Goal: Task Accomplishment & Management: Manage account settings

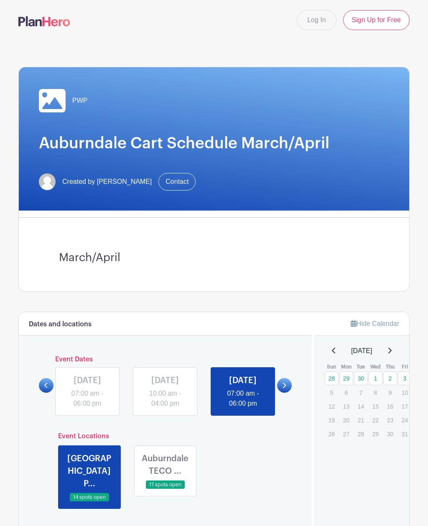
click at [322, 19] on link "Log In" at bounding box center [316, 20] width 39 height 20
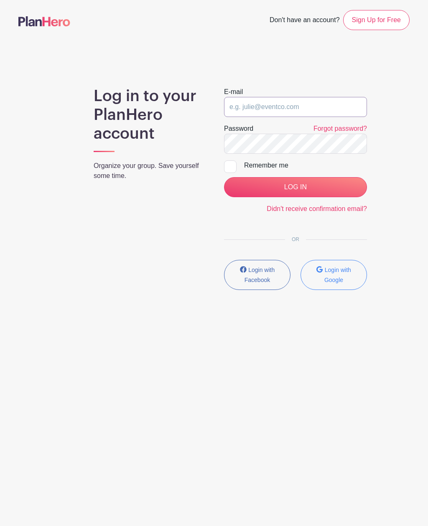
click at [302, 109] on input "email" at bounding box center [295, 107] width 143 height 20
type input "yeseniamia@gmail.com"
click at [295, 187] on input "LOG IN" at bounding box center [295, 187] width 143 height 20
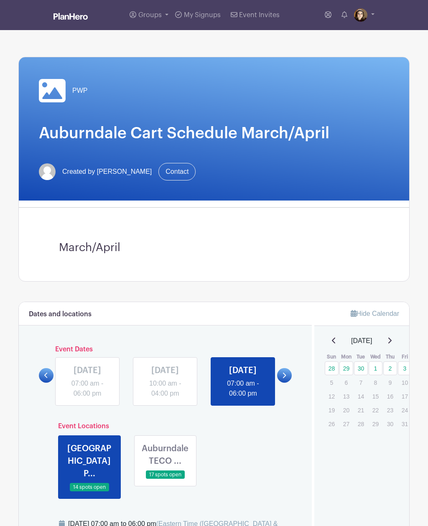
click at [265, 8] on link "Event Invites" at bounding box center [255, 15] width 56 height 30
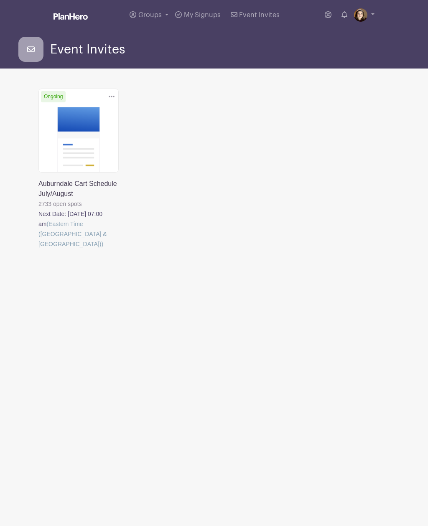
click at [38, 249] on link at bounding box center [38, 249] width 0 height 0
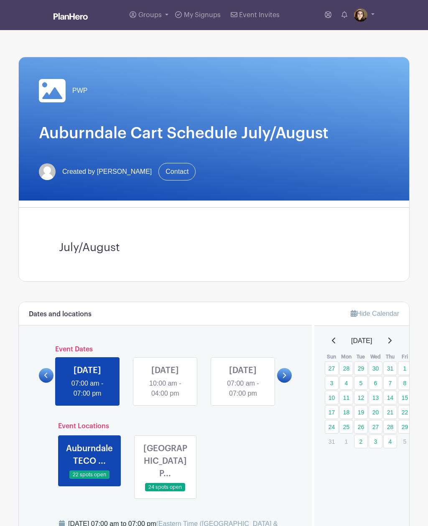
click at [165, 399] on link at bounding box center [165, 399] width 0 height 0
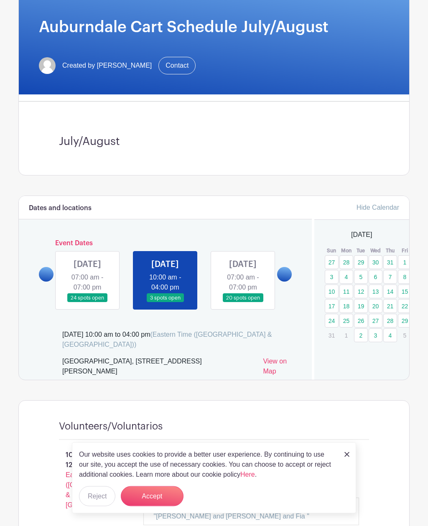
scroll to position [106, 0]
click at [163, 506] on button "Accept" at bounding box center [152, 496] width 63 height 20
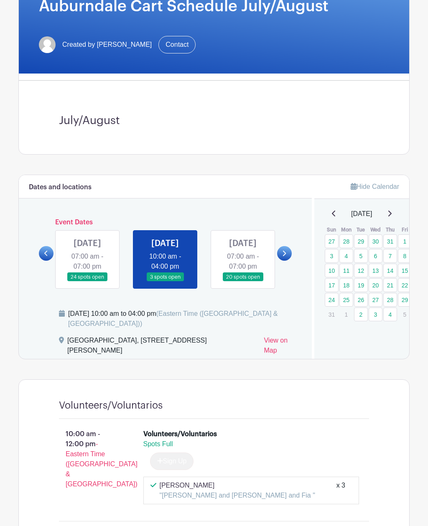
scroll to position [127, 0]
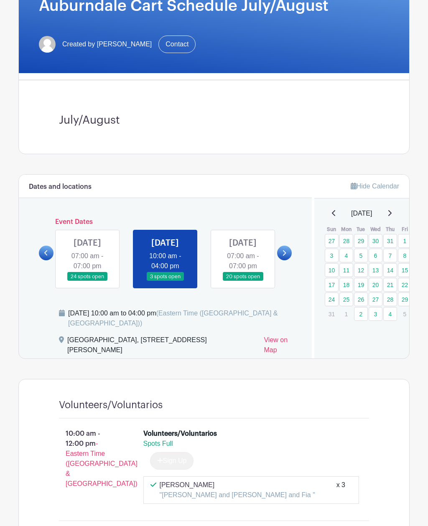
click at [87, 281] on link at bounding box center [87, 281] width 0 height 0
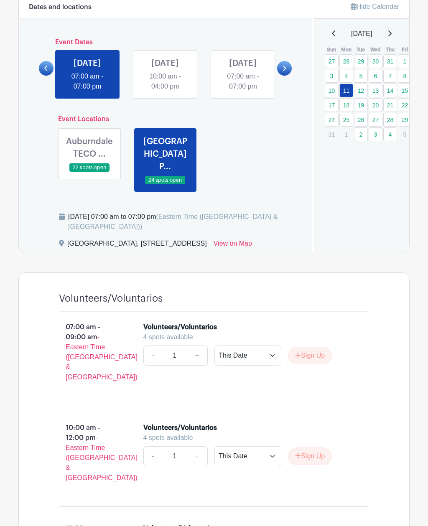
scroll to position [309, 0]
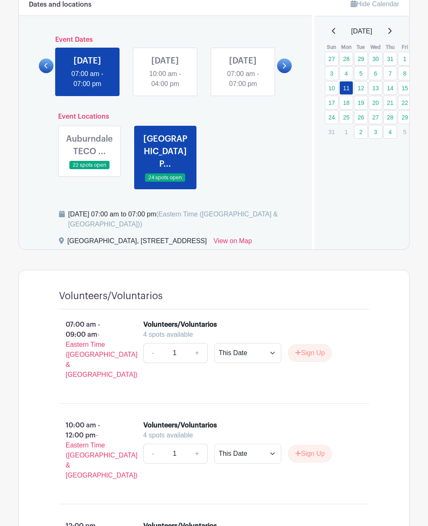
click at [89, 170] on link at bounding box center [89, 170] width 0 height 0
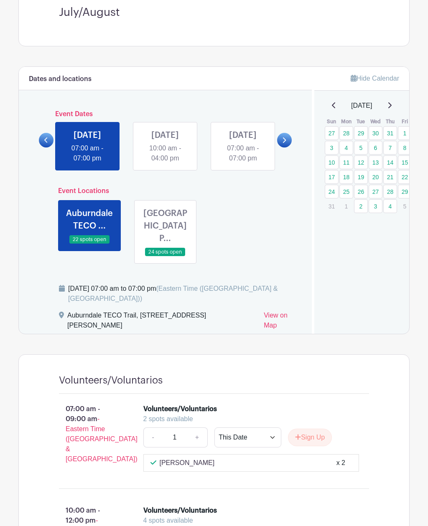
scroll to position [231, 0]
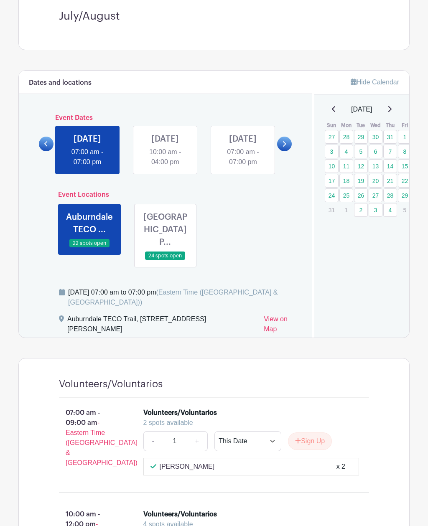
click at [165, 260] on link at bounding box center [165, 260] width 0 height 0
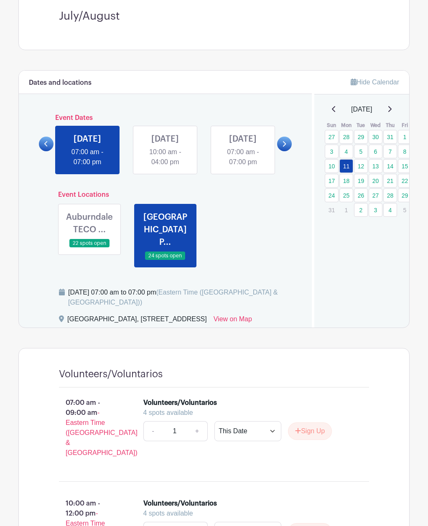
click at [243, 167] on link at bounding box center [243, 167] width 0 height 0
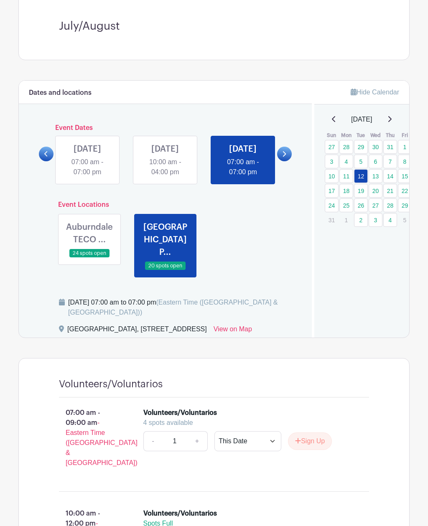
scroll to position [221, 0]
click at [375, 175] on link "13" at bounding box center [376, 176] width 14 height 14
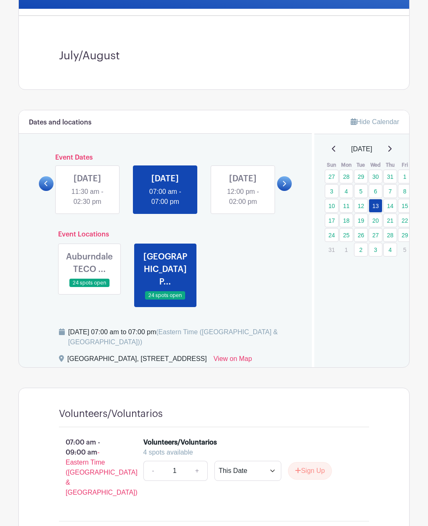
scroll to position [179, 0]
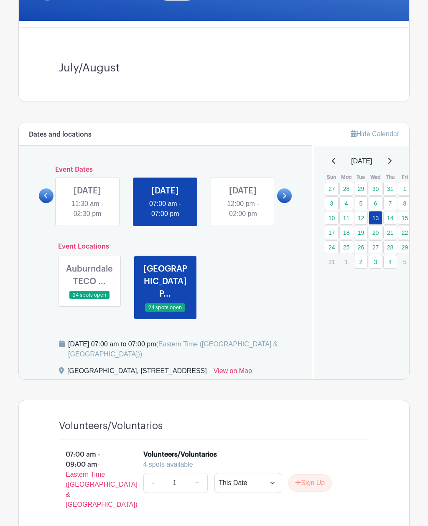
click at [89, 300] on link at bounding box center [89, 300] width 0 height 0
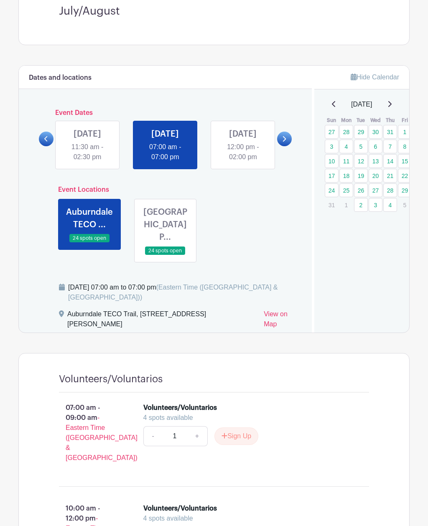
scroll to position [237, 0]
click at [243, 162] on link at bounding box center [243, 162] width 0 height 0
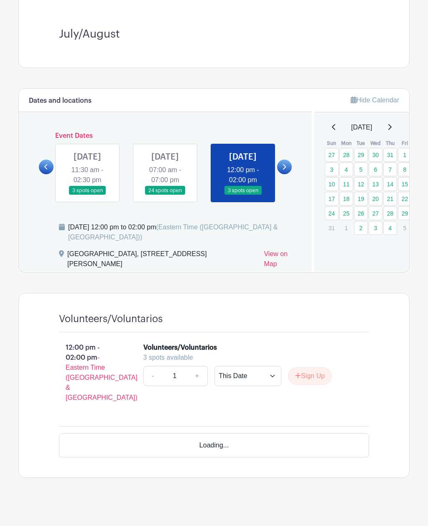
scroll to position [189, 0]
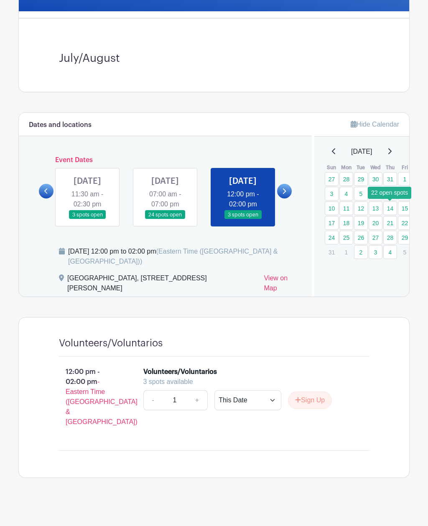
click at [387, 206] on link "14" at bounding box center [390, 208] width 14 height 14
click at [384, 211] on link "14" at bounding box center [390, 208] width 14 height 14
click at [383, 209] on link "14" at bounding box center [390, 208] width 14 height 14
click at [388, 207] on link "14" at bounding box center [390, 208] width 14 height 14
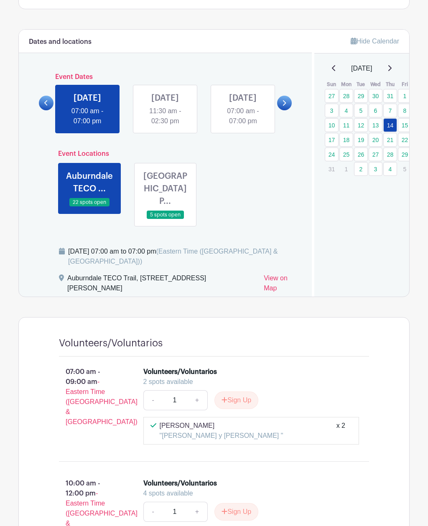
scroll to position [272, 0]
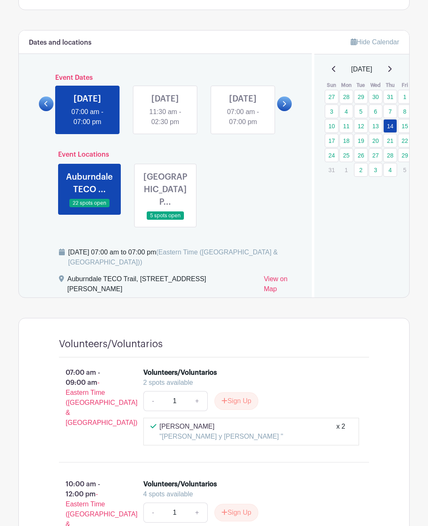
click at [165, 220] on link at bounding box center [165, 220] width 0 height 0
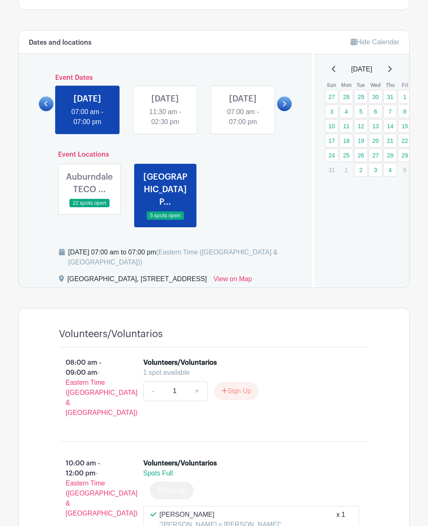
click at [165, 220] on link at bounding box center [165, 220] width 0 height 0
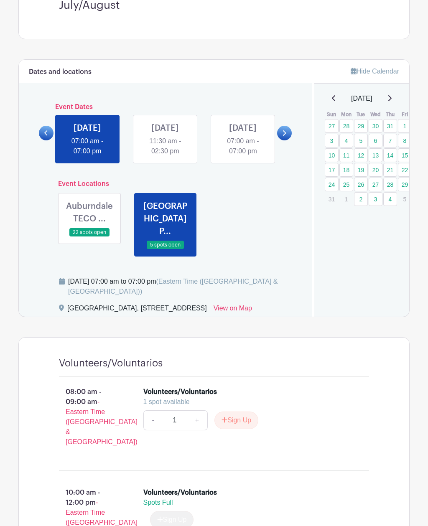
scroll to position [242, 0]
click at [405, 155] on link "15" at bounding box center [405, 155] width 14 height 14
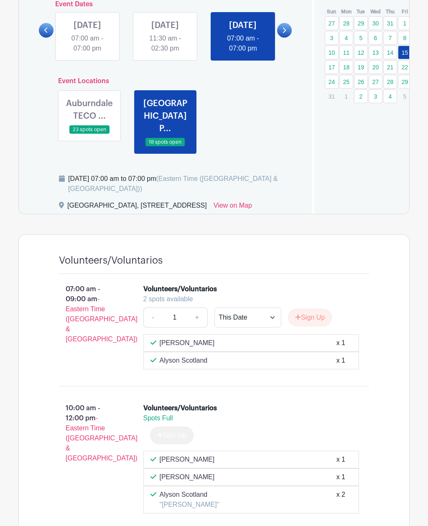
scroll to position [346, 0]
click at [89, 134] on link at bounding box center [89, 134] width 0 height 0
